Goal: Task Accomplishment & Management: Use online tool/utility

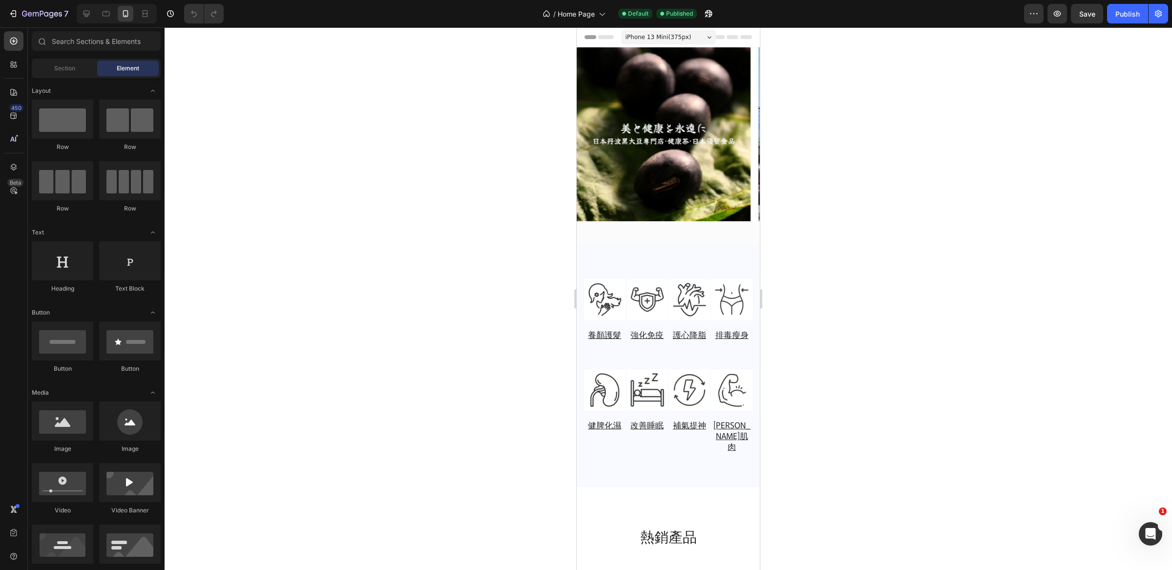
click at [937, 310] on div at bounding box center [669, 298] width 1008 height 543
